Goal: Information Seeking & Learning: Learn about a topic

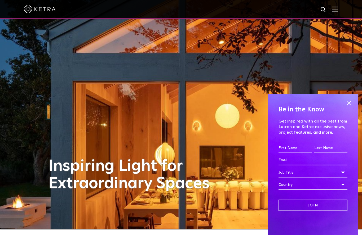
scroll to position [6, 0]
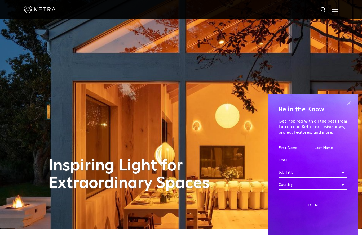
click at [350, 107] on span at bounding box center [349, 103] width 8 height 8
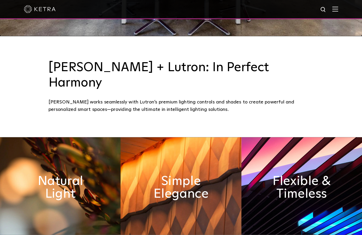
scroll to position [196, 0]
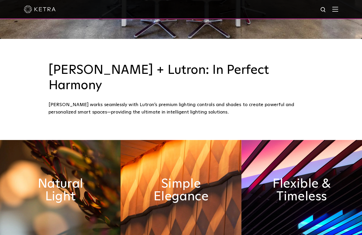
click at [337, 9] on img at bounding box center [335, 9] width 6 height 5
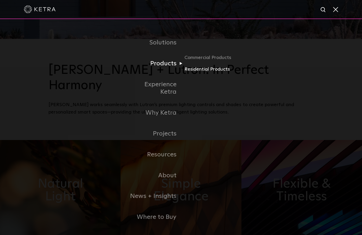
click at [214, 73] on link "Residential Products" at bounding box center [209, 70] width 51 height 8
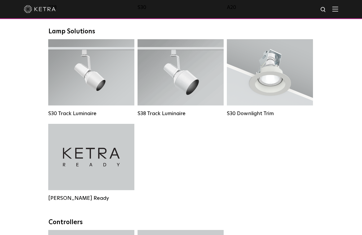
scroll to position [396, 0]
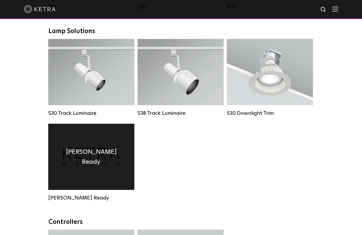
click at [105, 162] on h4 "Ketra Ready" at bounding box center [91, 157] width 70 height 20
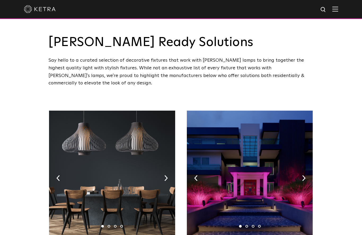
click at [337, 7] on img at bounding box center [335, 9] width 6 height 5
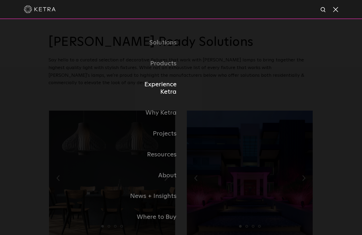
click at [210, 89] on li "Experience Ketra" at bounding box center [181, 88] width 109 height 29
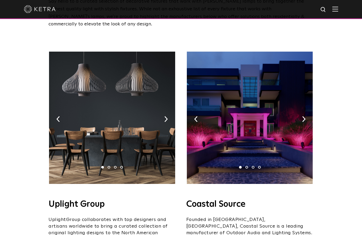
scroll to position [0, 0]
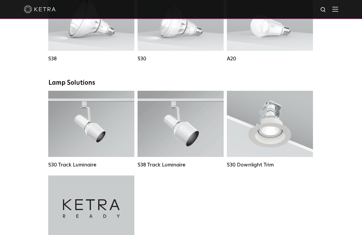
scroll to position [344, 0]
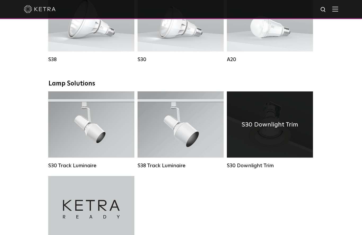
click at [281, 135] on div "S30 Downlight Trim" at bounding box center [270, 125] width 86 height 66
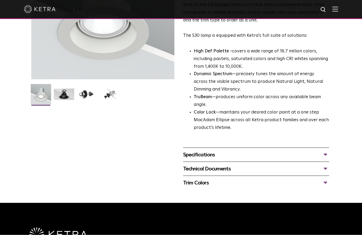
scroll to position [103, 0]
click at [327, 150] on div "Specifications" at bounding box center [256, 154] width 146 height 8
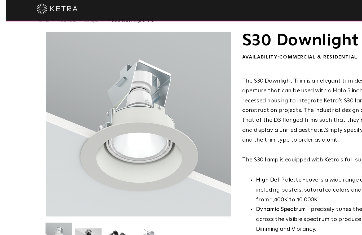
scroll to position [0, 0]
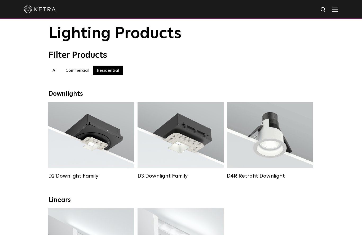
scroll to position [16, 0]
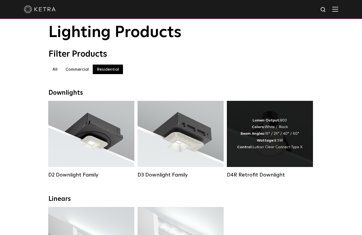
click at [275, 146] on span "Lutron Clear Connect Type X" at bounding box center [277, 147] width 50 height 4
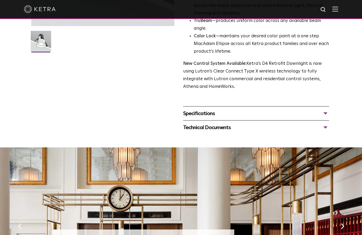
scroll to position [106, 0]
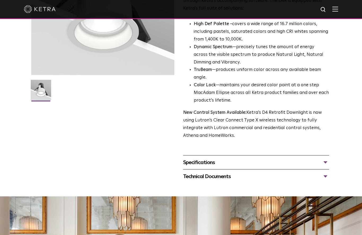
click at [327, 167] on div "Specifications" at bounding box center [256, 162] width 146 height 8
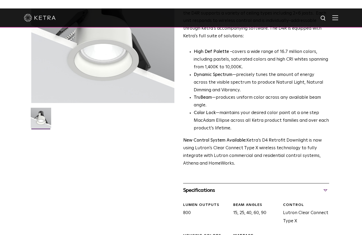
scroll to position [0, 0]
